Goal: Navigation & Orientation: Find specific page/section

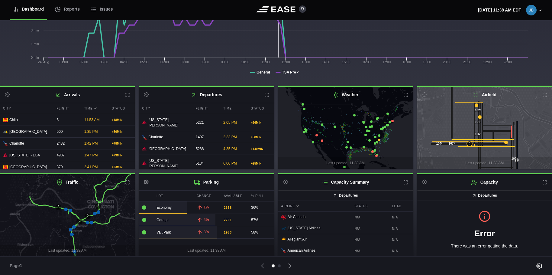
scroll to position [92, 0]
click at [403, 182] on icon at bounding box center [405, 181] width 5 height 5
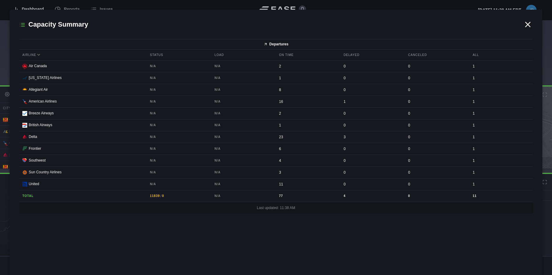
click at [528, 23] on icon at bounding box center [528, 24] width 5 height 5
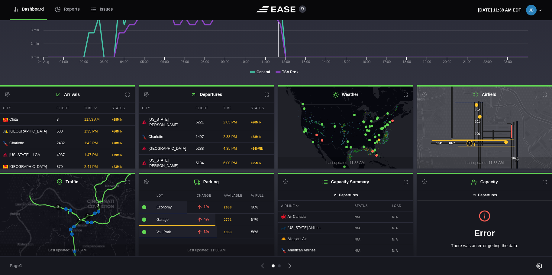
click at [98, 210] on icon at bounding box center [99, 212] width 4 height 4
click at [72, 232] on icon at bounding box center [72, 234] width 4 height 4
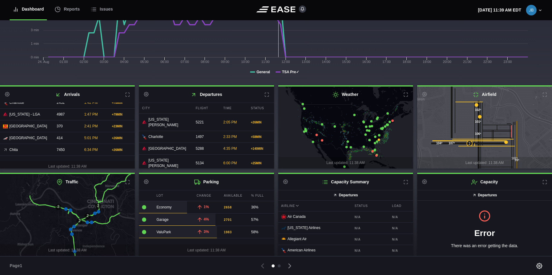
scroll to position [0, 0]
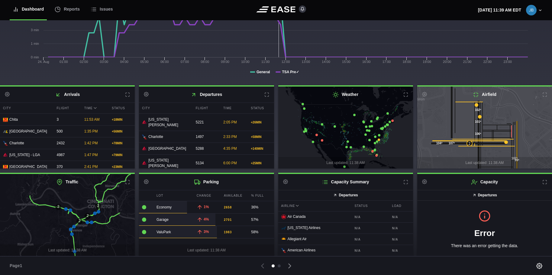
click at [273, 201] on main "[DATE] [PERSON_NAME] Tue Wed Thu Fri Sat 27 28 29 30 [DATE] 1 2 3 4 5 6 7 8 9 1…" at bounding box center [276, 137] width 552 height 235
